Goal: Find specific page/section: Find specific page/section

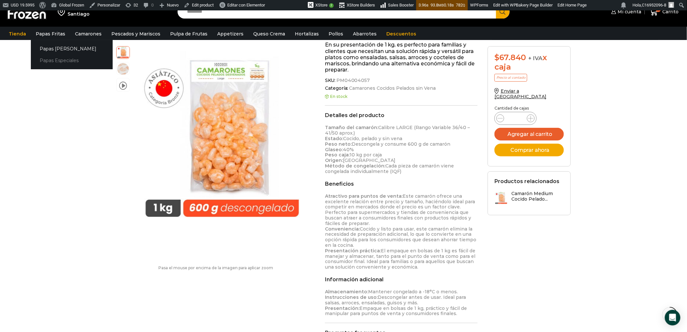
click at [48, 57] on link "Papas Especiales" at bounding box center [72, 61] width 82 height 12
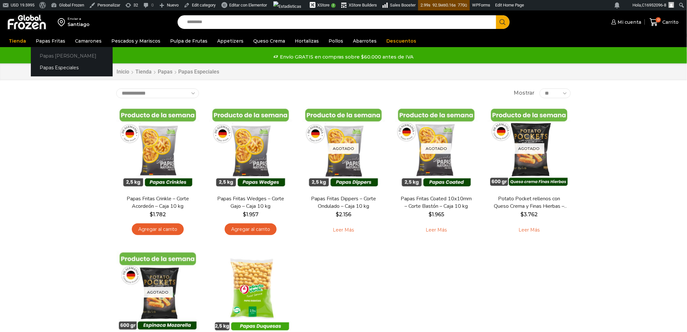
click at [54, 55] on link "Papas [PERSON_NAME]" at bounding box center [72, 56] width 82 height 12
